Goal: Find specific page/section: Find specific page/section

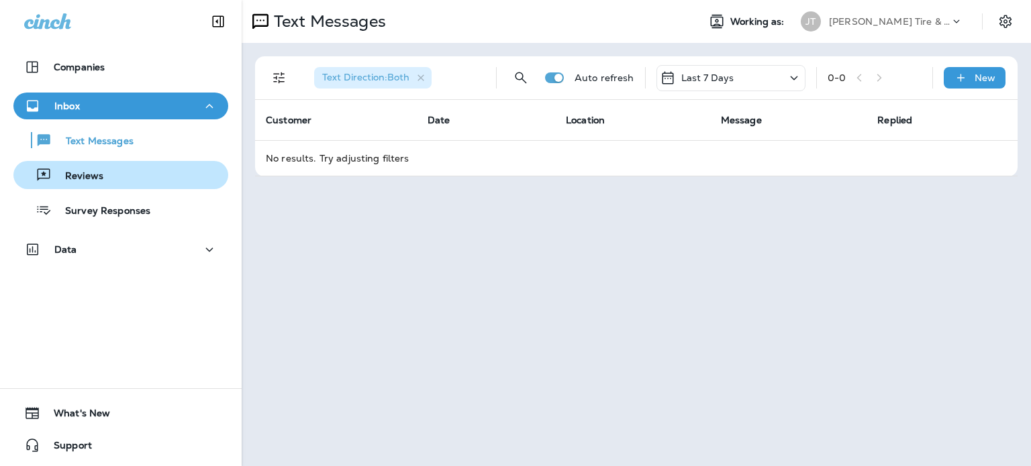
click at [142, 170] on div "Reviews" at bounding box center [121, 175] width 204 height 20
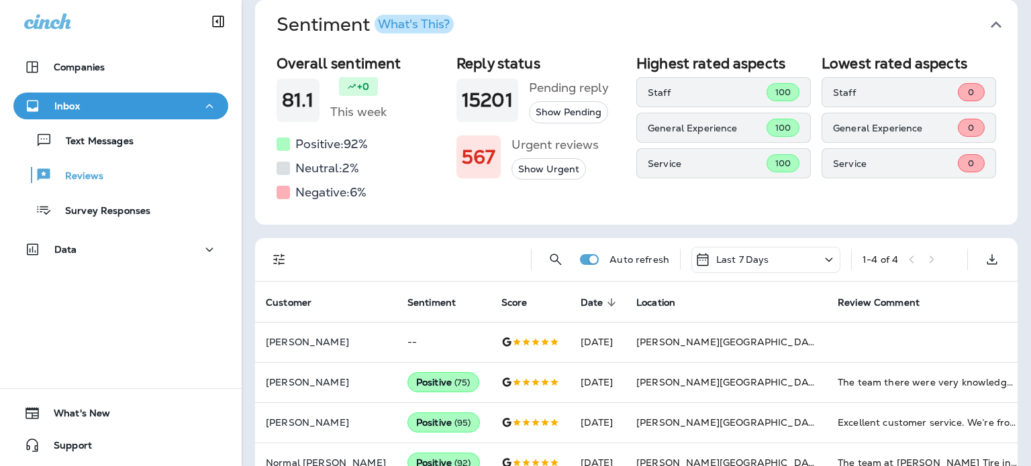
scroll to position [86, 0]
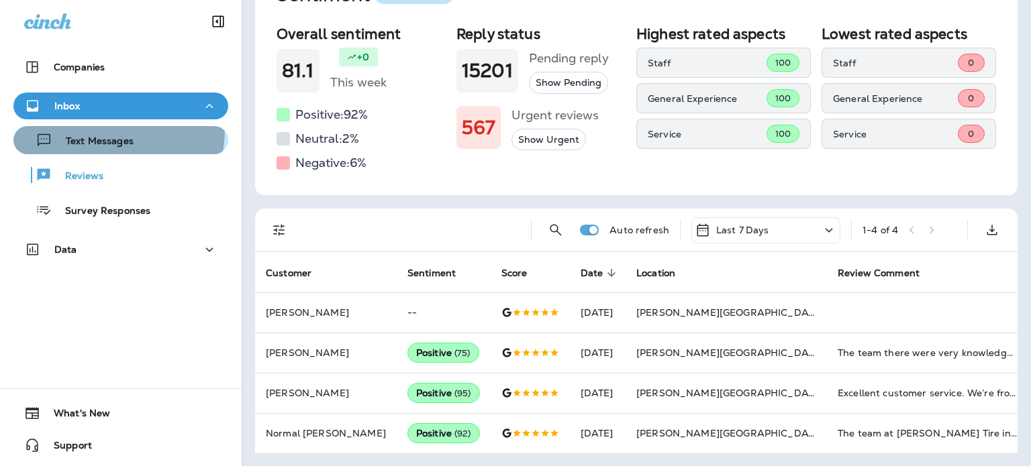
click at [76, 127] on button "Text Messages" at bounding box center [120, 140] width 215 height 28
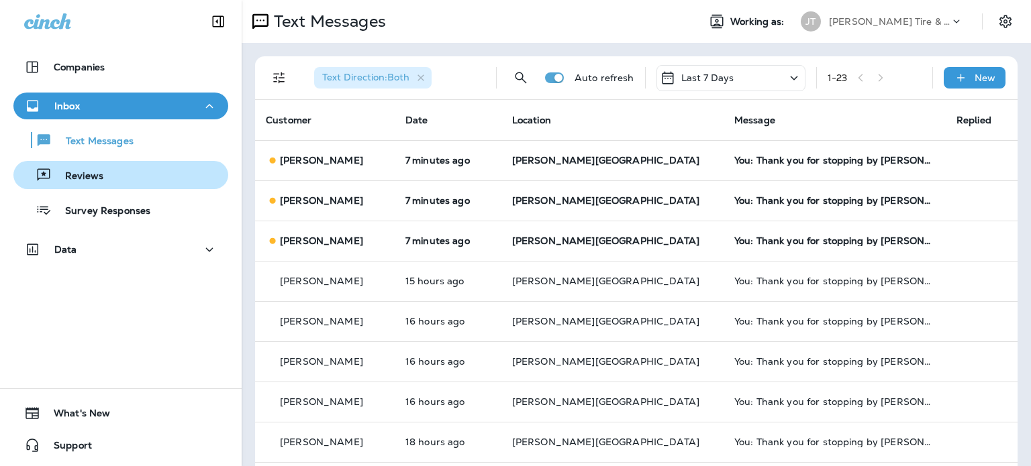
click at [172, 170] on div "Reviews" at bounding box center [121, 175] width 204 height 20
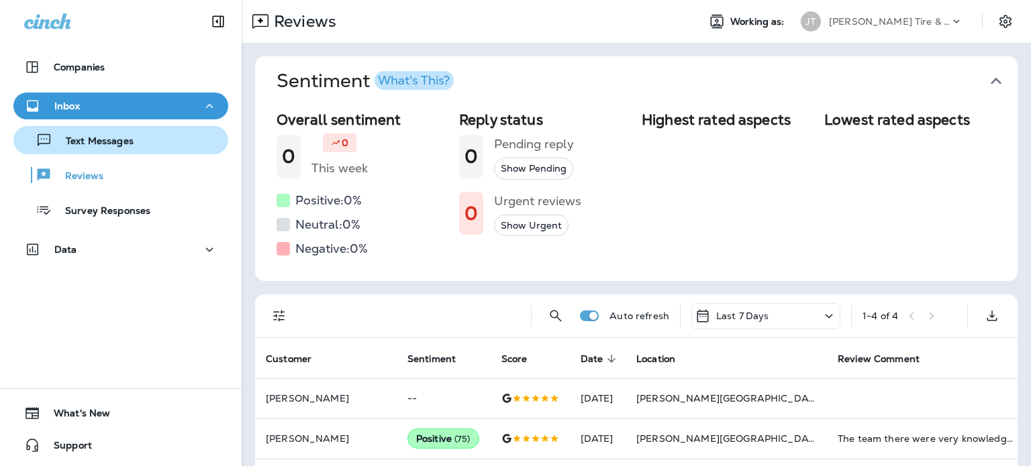
click at [181, 137] on div "Text Messages" at bounding box center [121, 140] width 204 height 20
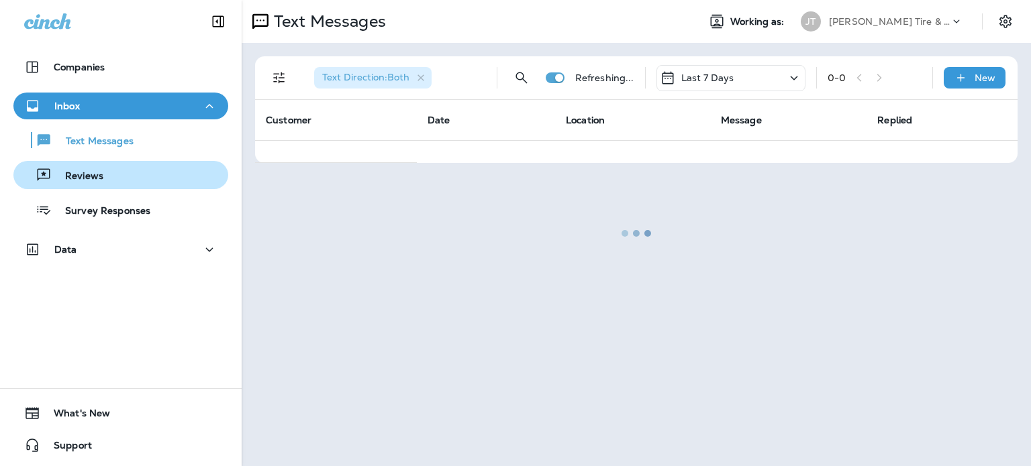
click at [184, 168] on div "Reviews" at bounding box center [121, 175] width 204 height 20
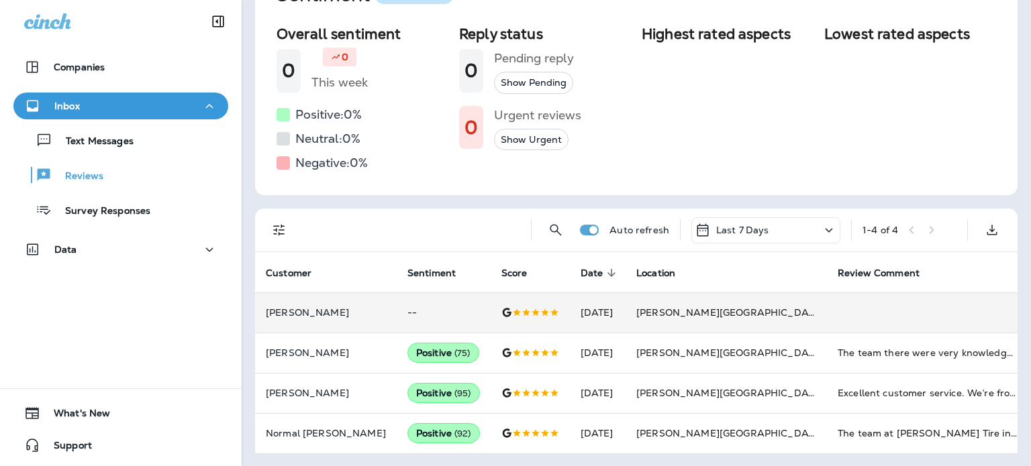
click at [537, 296] on td at bounding box center [529, 313] width 79 height 40
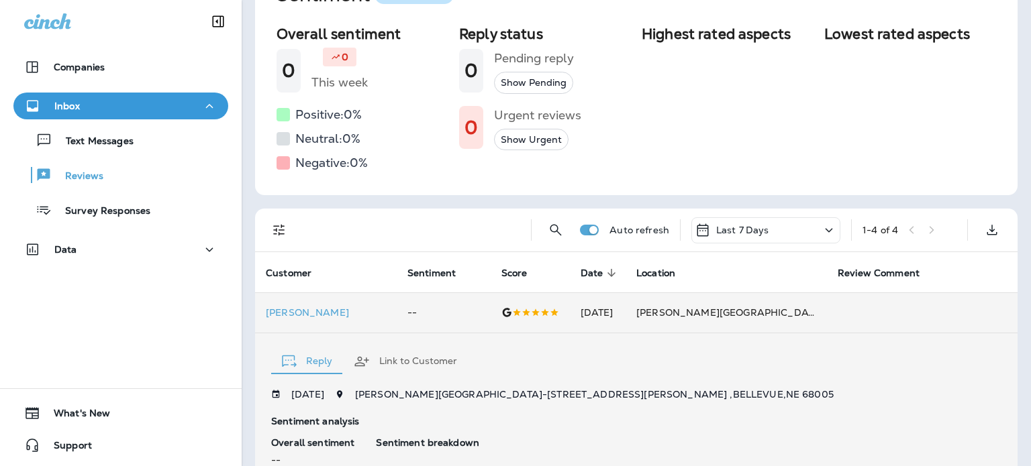
scroll to position [341, 0]
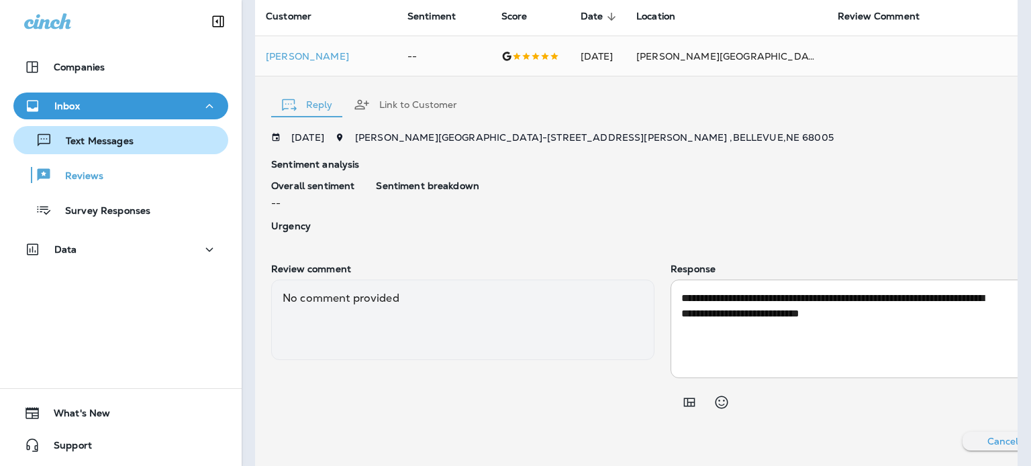
click at [127, 143] on p "Text Messages" at bounding box center [92, 142] width 81 height 13
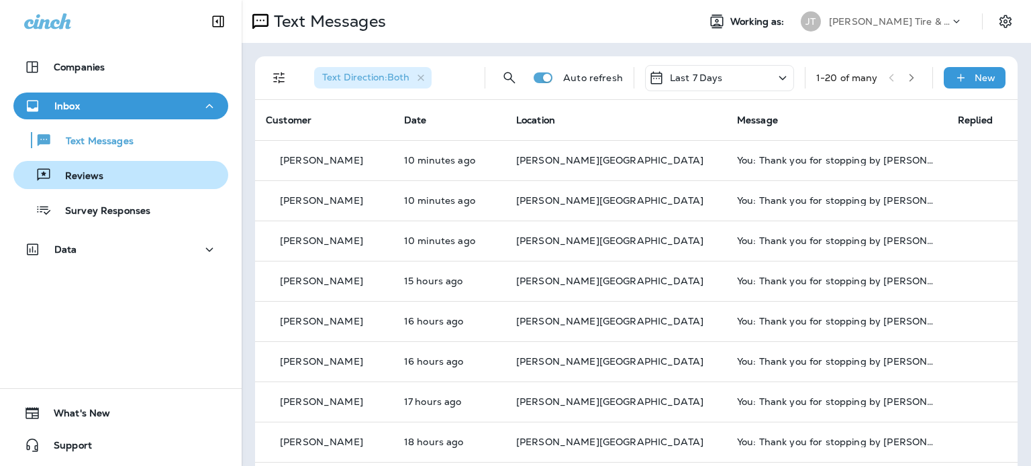
click at [136, 170] on div "Reviews" at bounding box center [121, 175] width 204 height 20
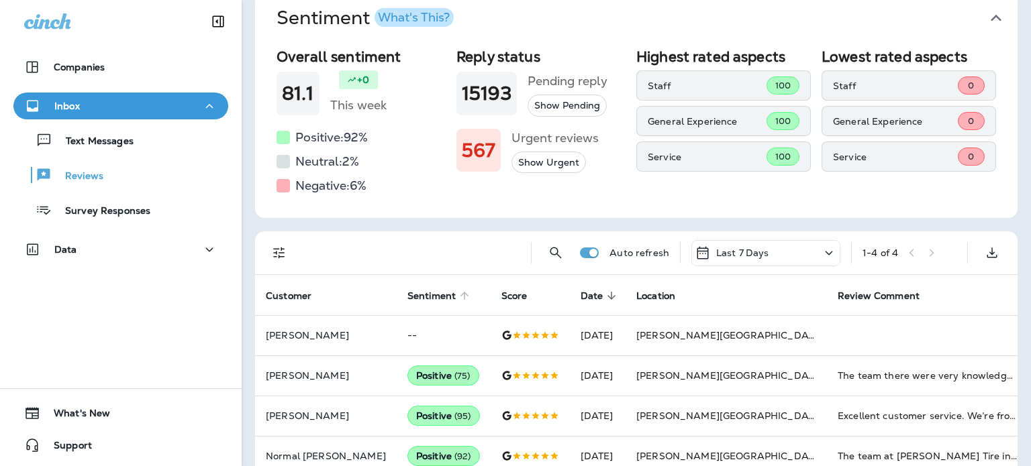
scroll to position [86, 0]
